Goal: Find specific page/section: Find specific page/section

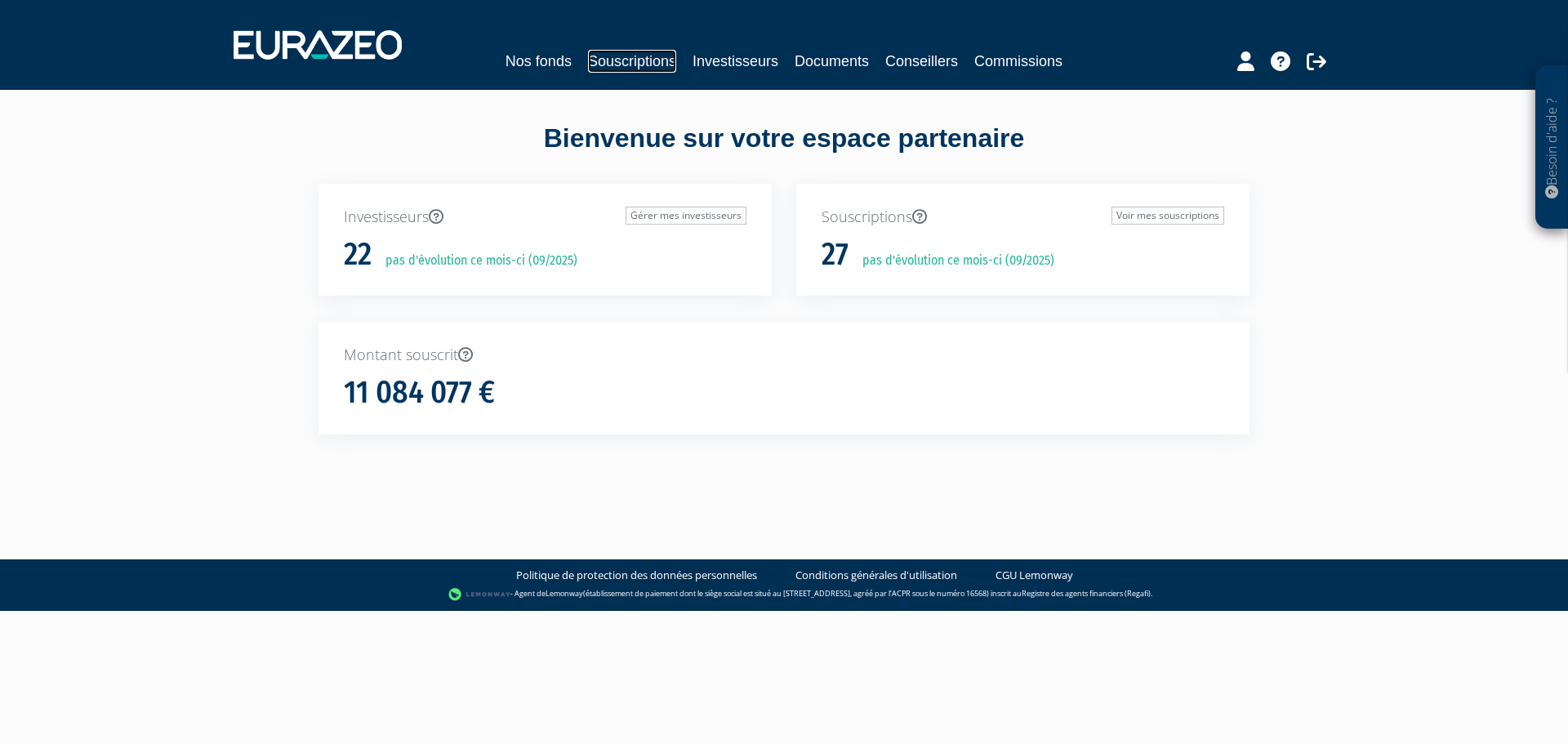
click at [642, 58] on link "Souscriptions" at bounding box center [631, 61] width 89 height 23
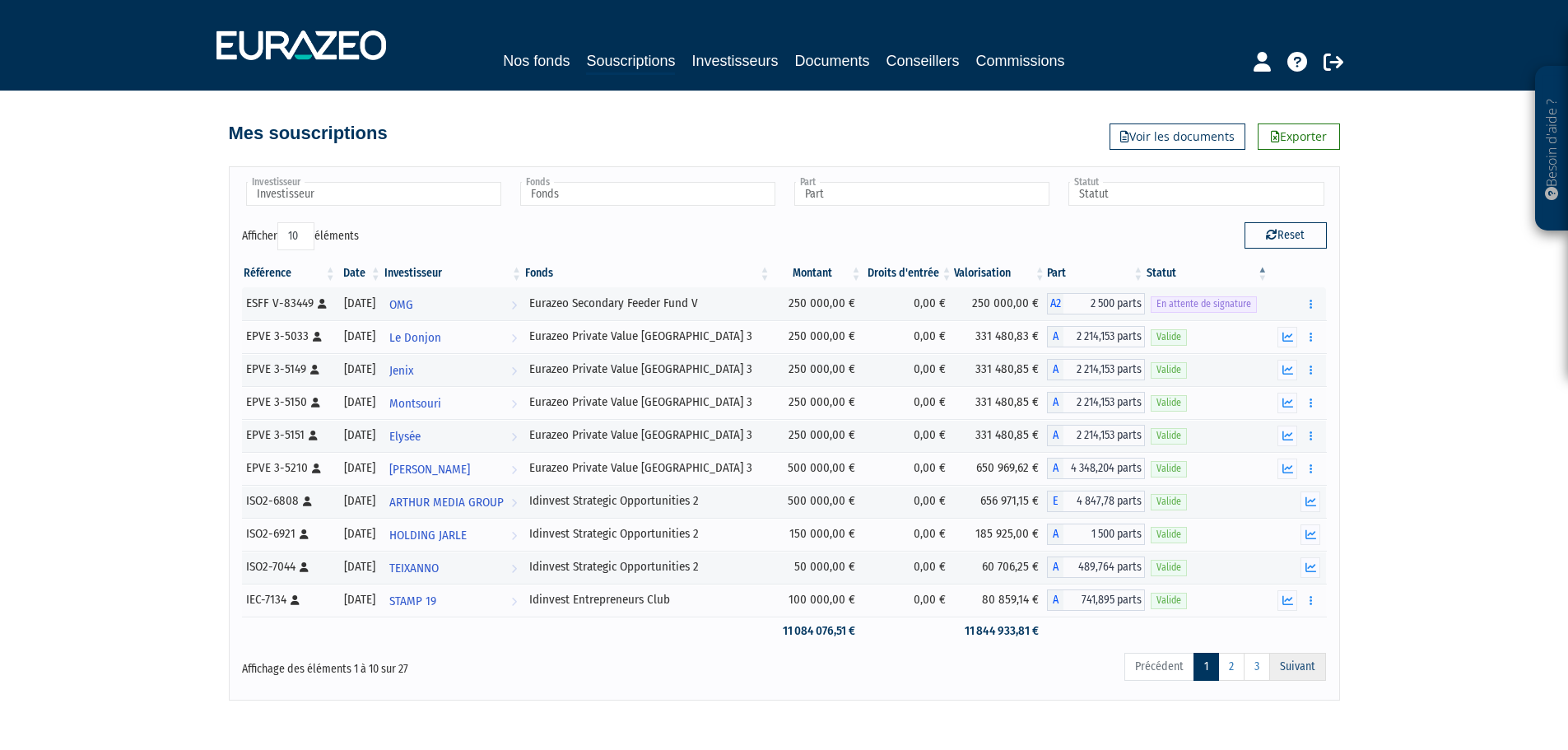
click at [1293, 659] on link "Suivant" at bounding box center [1297, 667] width 57 height 28
click at [1308, 664] on link "Suivant" at bounding box center [1297, 667] width 57 height 28
click at [1229, 669] on link "2" at bounding box center [1231, 667] width 26 height 28
click at [1232, 672] on link "2" at bounding box center [1231, 667] width 26 height 28
click at [1230, 670] on link "2" at bounding box center [1231, 667] width 26 height 28
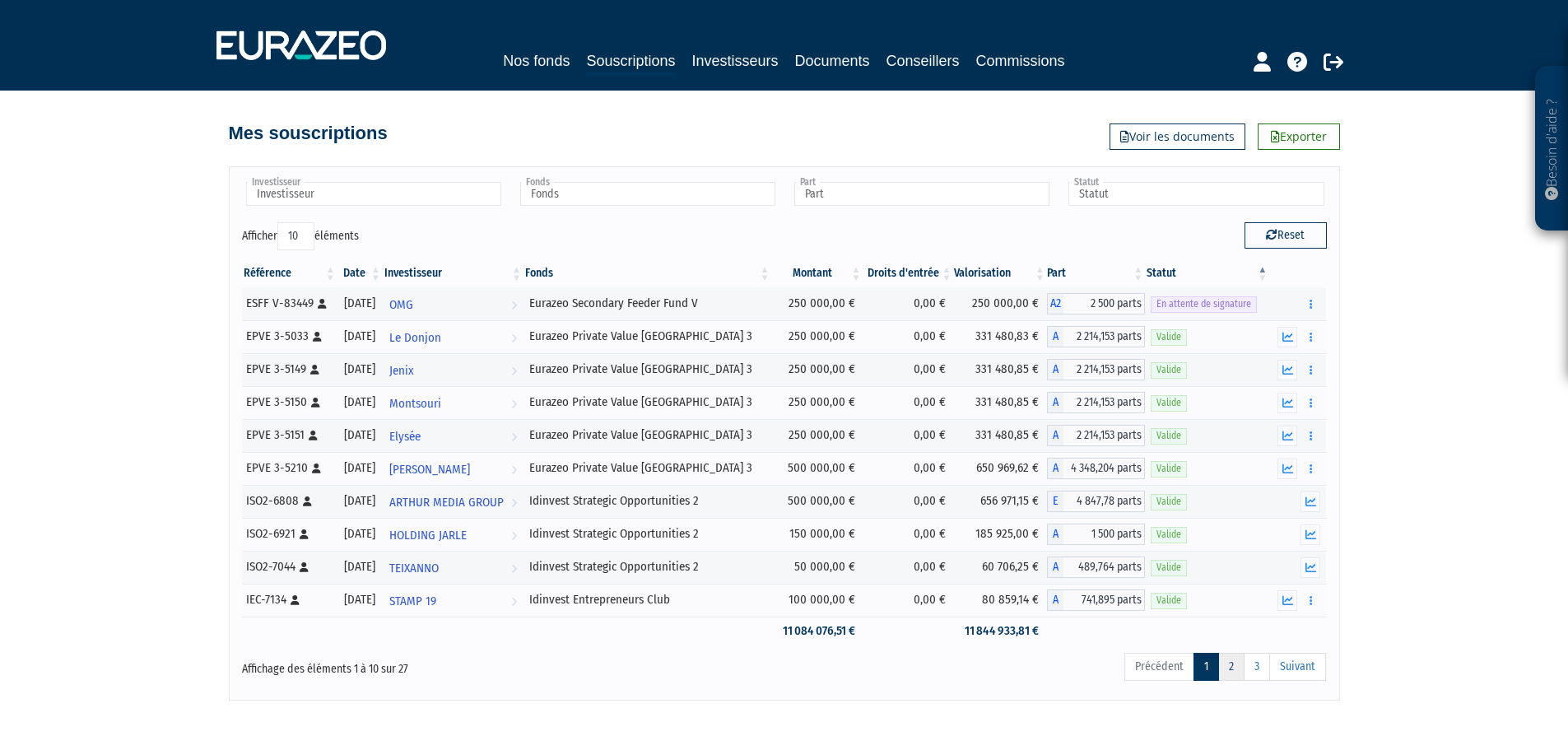
click at [1230, 670] on link "2" at bounding box center [1231, 667] width 26 height 28
click at [1229, 664] on link "2" at bounding box center [1231, 667] width 26 height 28
click at [613, 60] on link "Souscriptions" at bounding box center [631, 62] width 89 height 25
click at [1288, 664] on link "Suivant" at bounding box center [1297, 667] width 57 height 28
click at [1239, 667] on link "2" at bounding box center [1231, 667] width 26 height 28
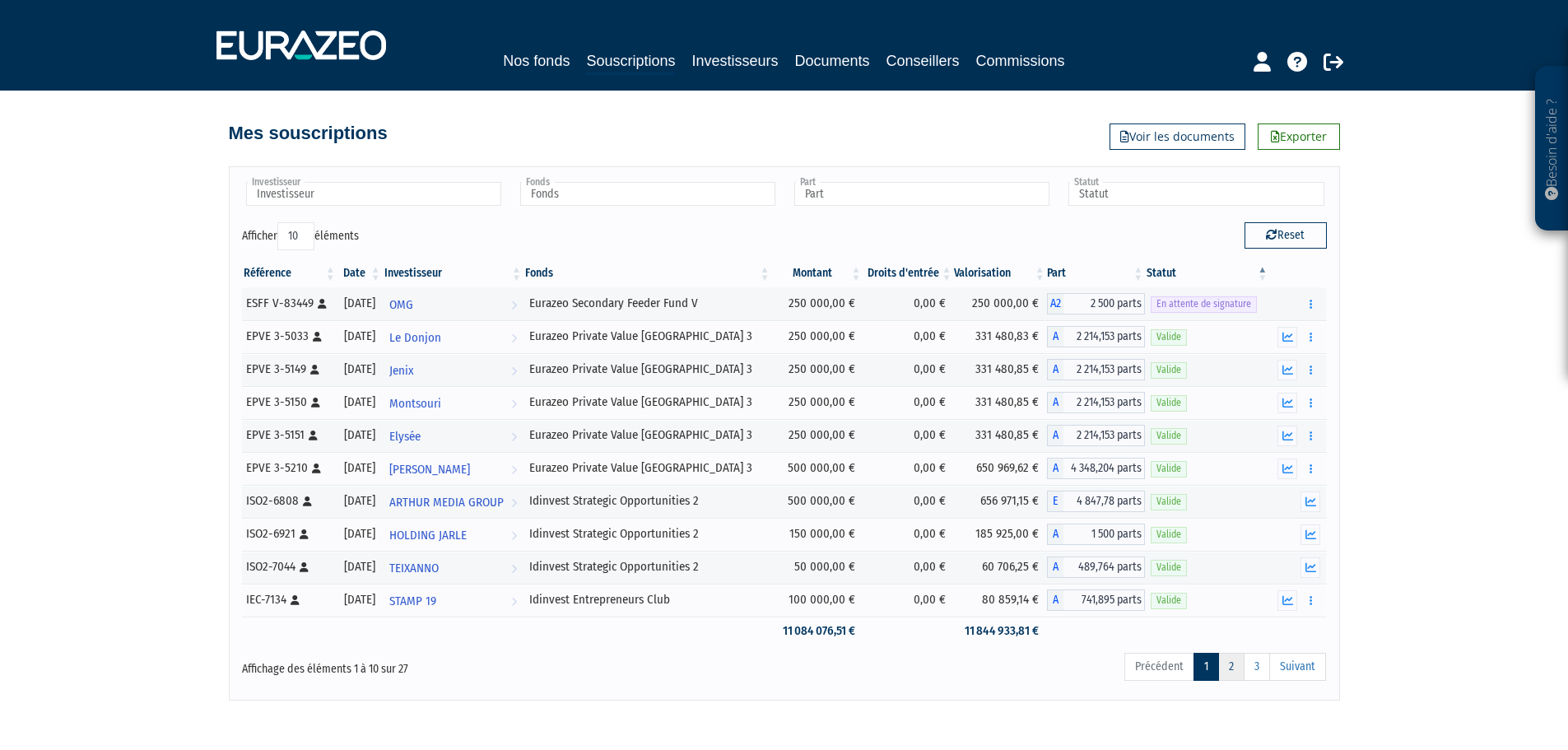
click at [1239, 667] on link "2" at bounding box center [1231, 667] width 26 height 28
click at [1304, 666] on link "Suivant" at bounding box center [1297, 667] width 57 height 28
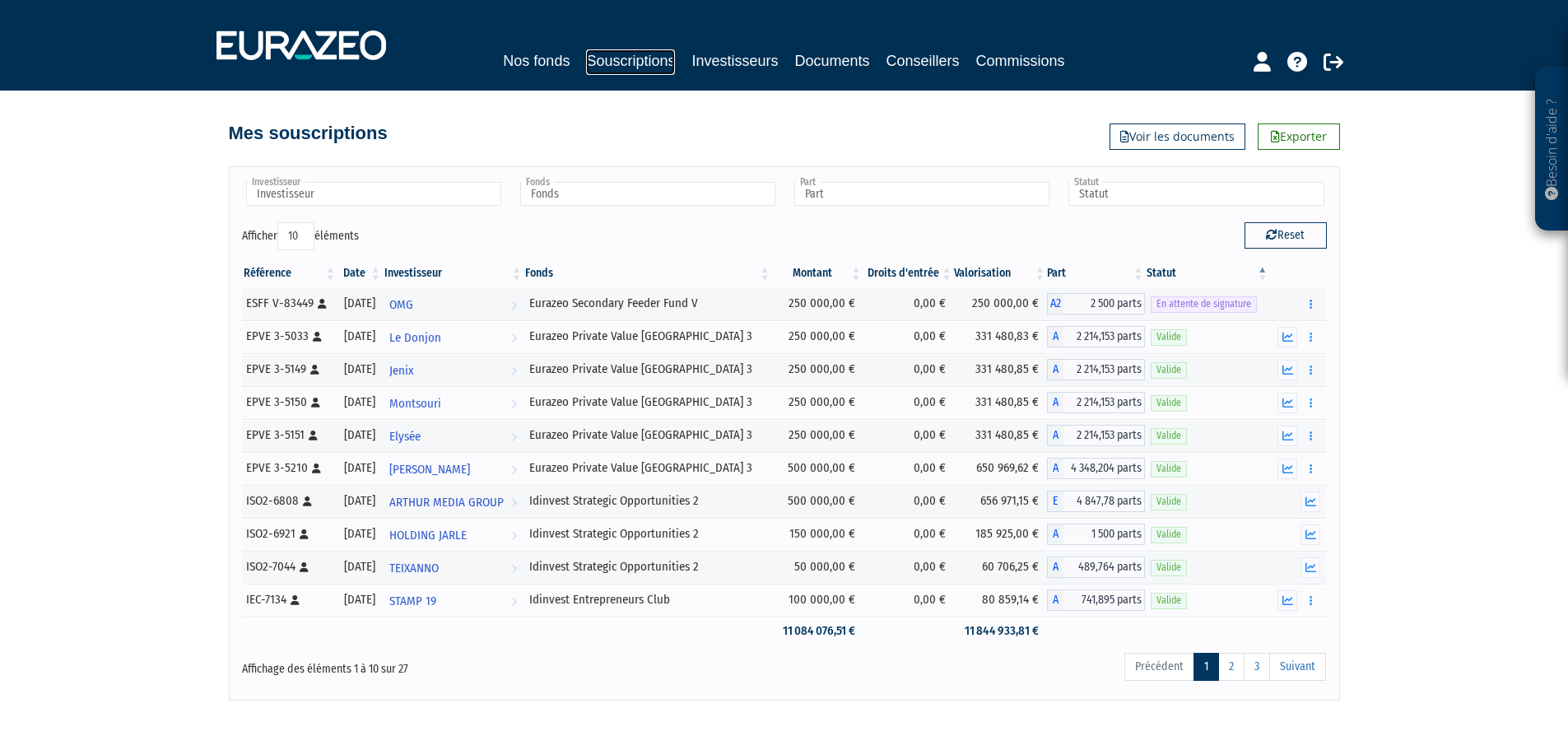
click at [622, 62] on link "Souscriptions" at bounding box center [631, 62] width 89 height 25
click at [1239, 665] on link "2" at bounding box center [1231, 667] width 26 height 28
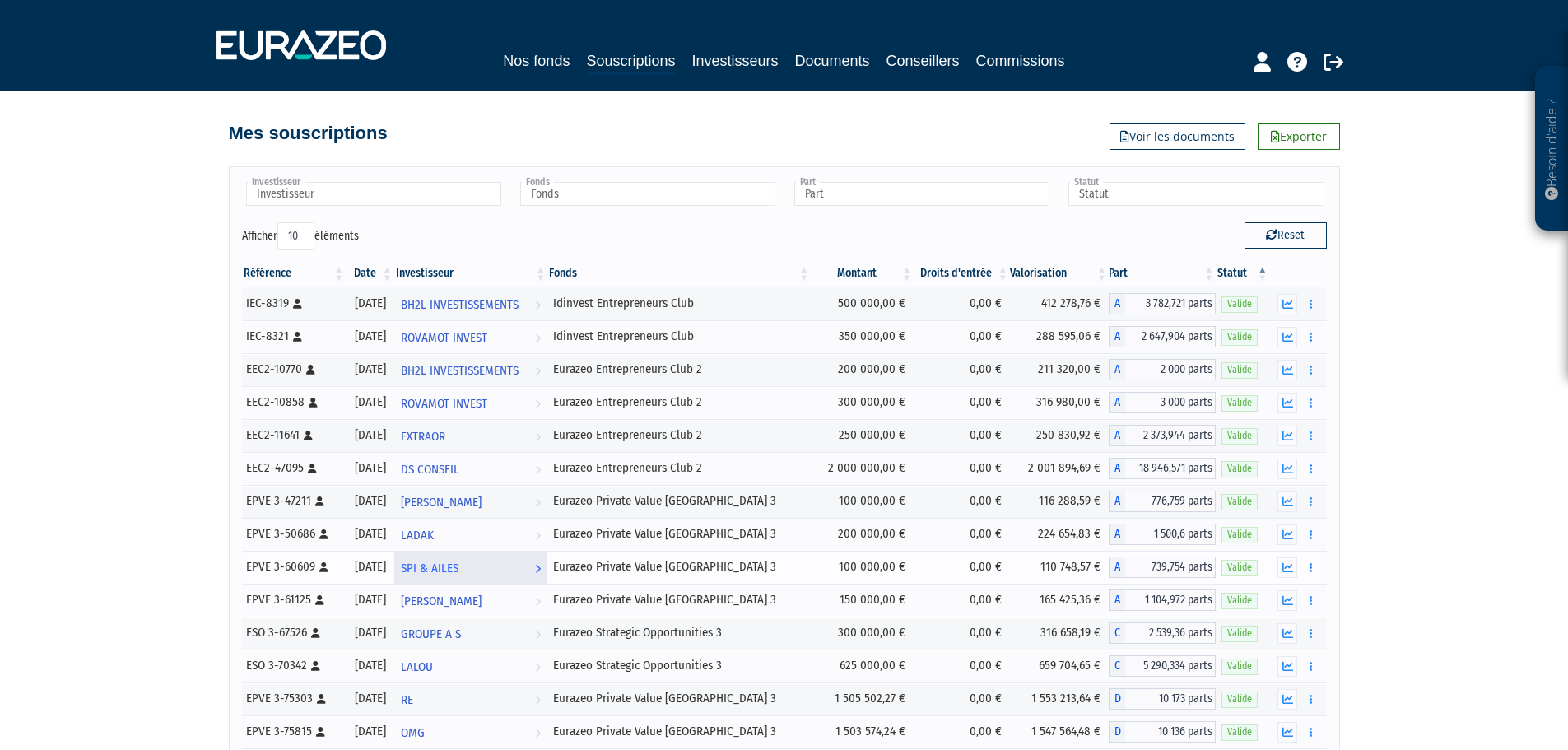
scroll to position [275, 0]
